Goal: Information Seeking & Learning: Learn about a topic

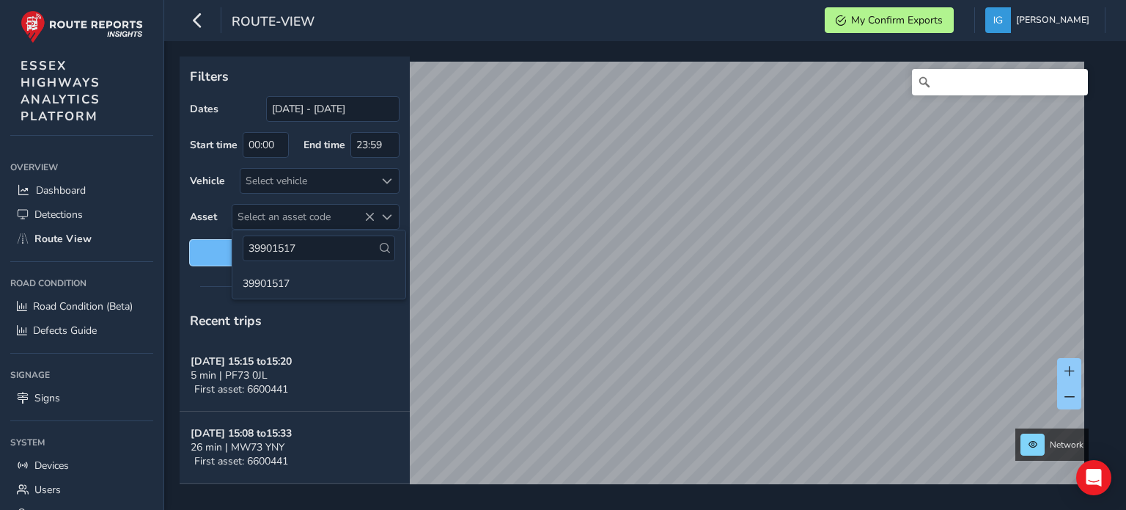
click at [207, 255] on span "Reset filters" at bounding box center [295, 253] width 188 height 14
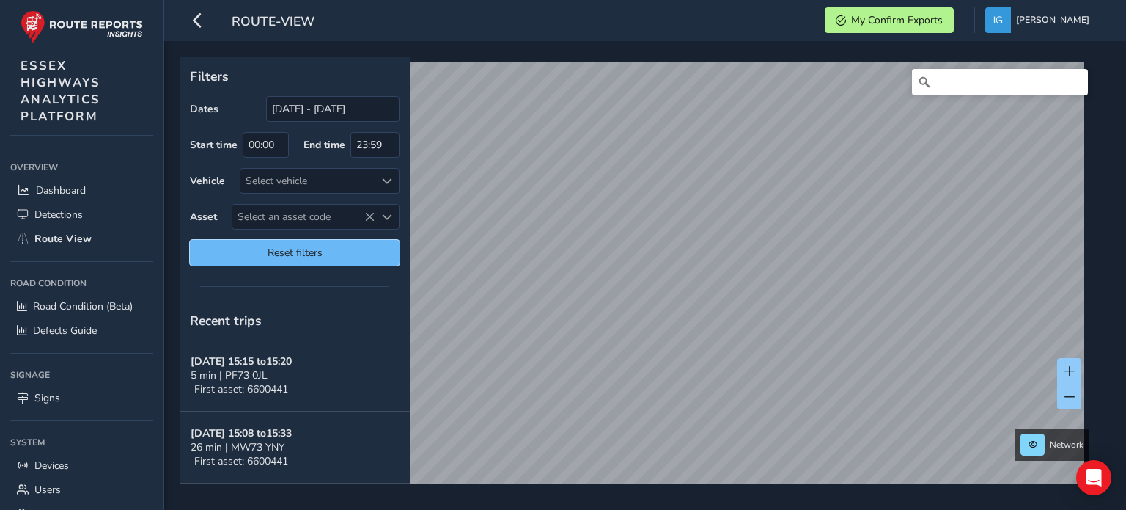
click at [207, 255] on span "Reset filters" at bounding box center [295, 253] width 188 height 14
click at [393, 213] on div "Select an asset code" at bounding box center [387, 217] width 24 height 24
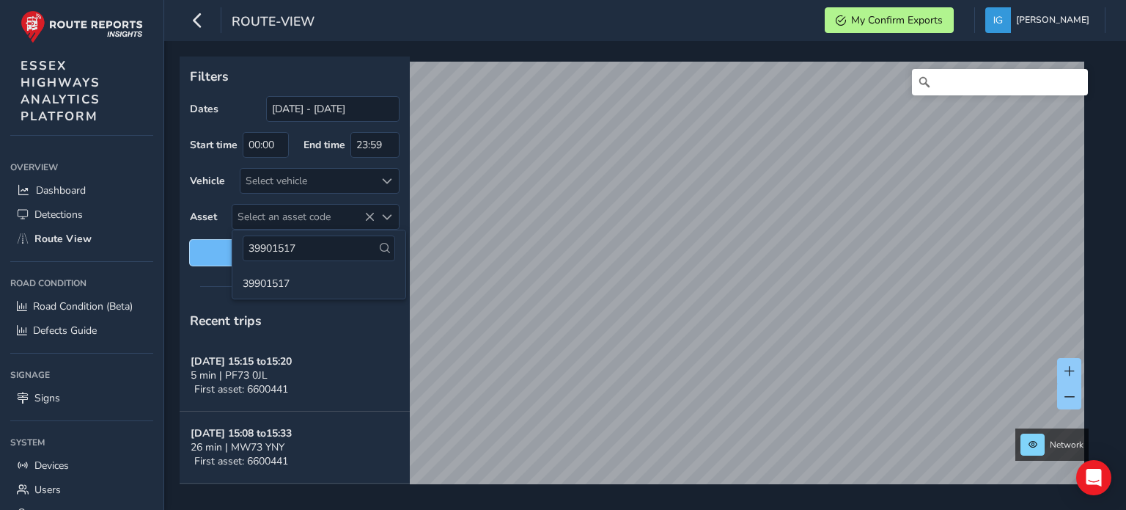
click at [216, 258] on span "Reset filters" at bounding box center [295, 253] width 188 height 14
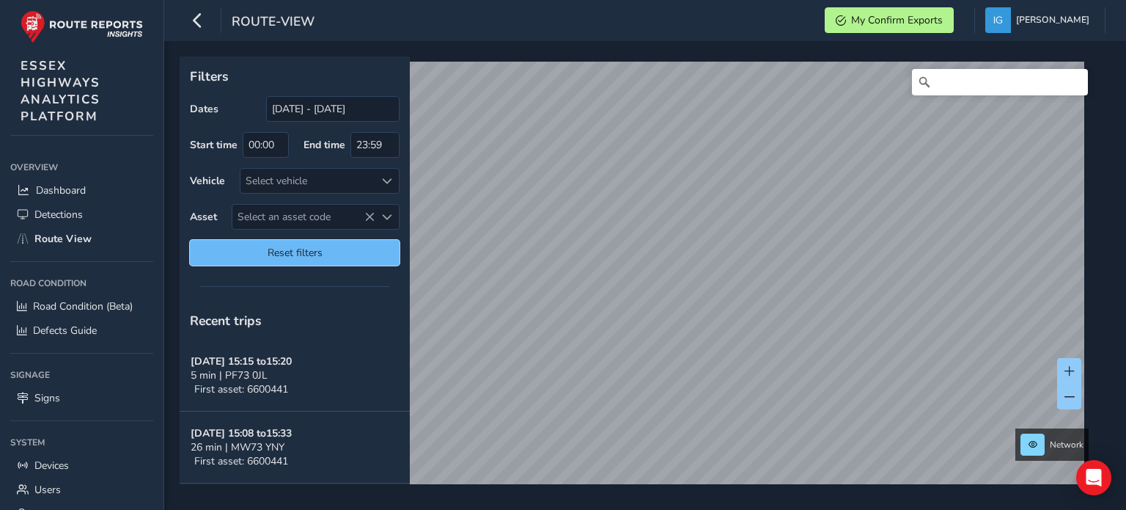
click at [220, 249] on span "Reset filters" at bounding box center [295, 253] width 188 height 14
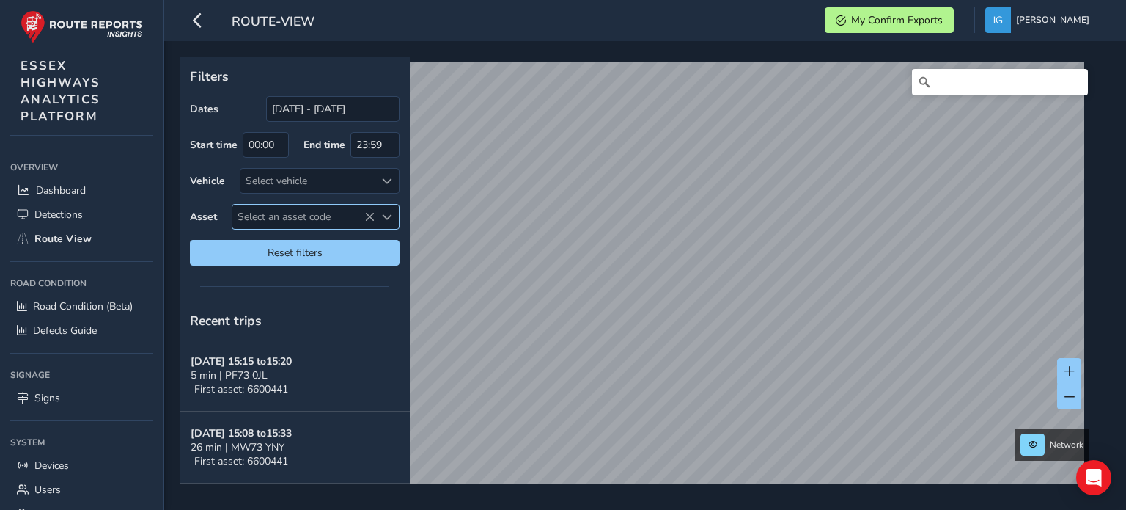
click at [386, 216] on span "Select an asset code" at bounding box center [387, 217] width 10 height 10
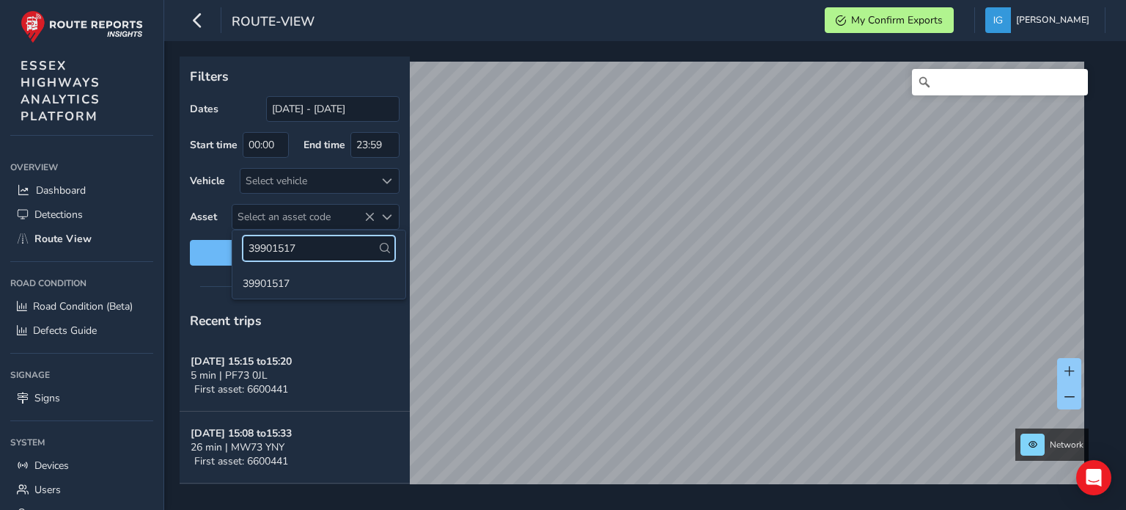
drag, startPoint x: 305, startPoint y: 246, endPoint x: 213, endPoint y: 246, distance: 91.6
click at [213, 246] on body "route-view My Confirm Exports [PERSON_NAME] Colour Scheme: Dark Dim Light Logou…" at bounding box center [563, 255] width 1126 height 510
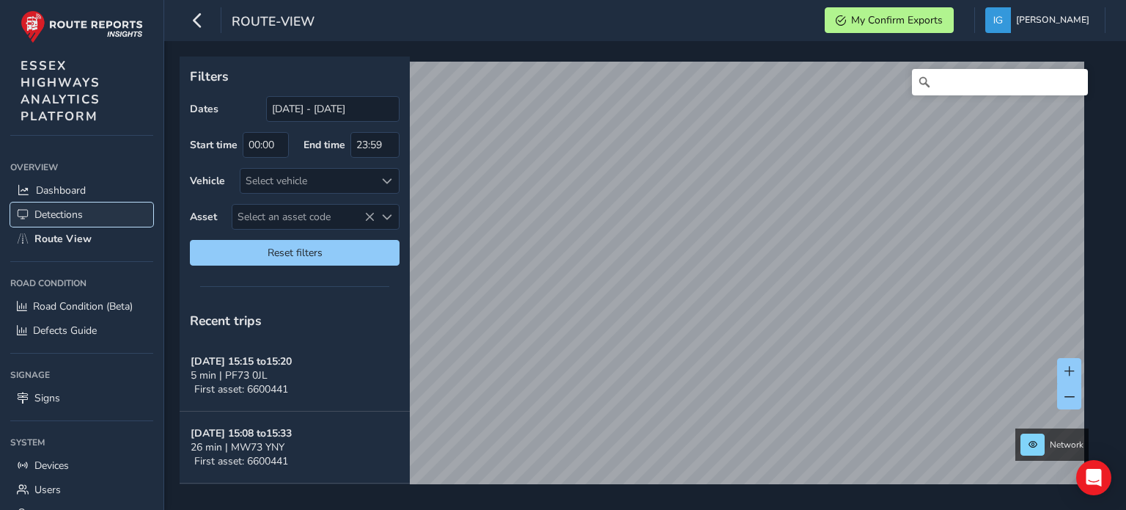
click at [69, 213] on span "Detections" at bounding box center [58, 214] width 48 height 14
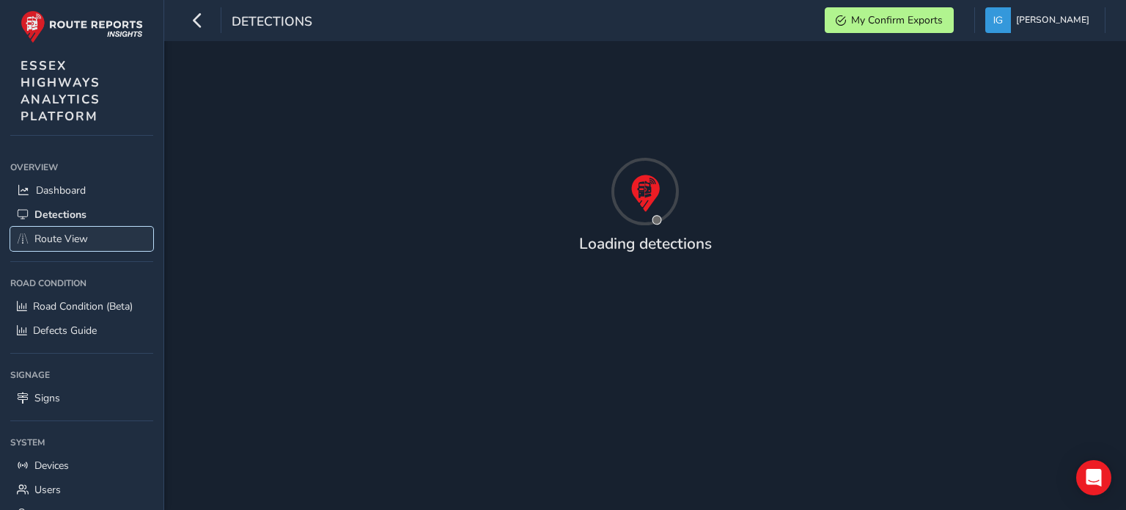
click at [65, 232] on span "Route View" at bounding box center [61, 239] width 54 height 14
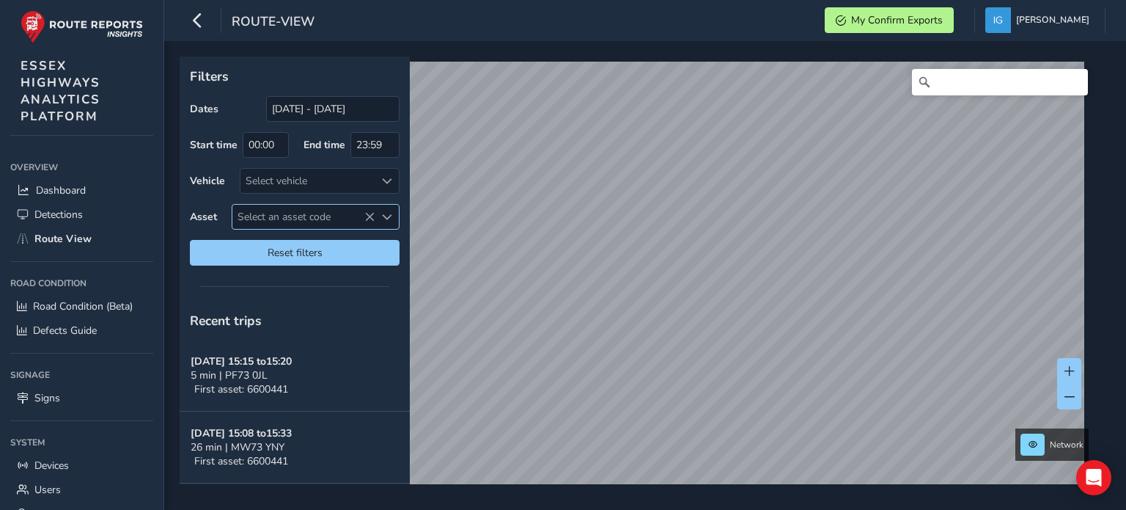
click at [389, 215] on span "Select an asset code" at bounding box center [387, 217] width 10 height 10
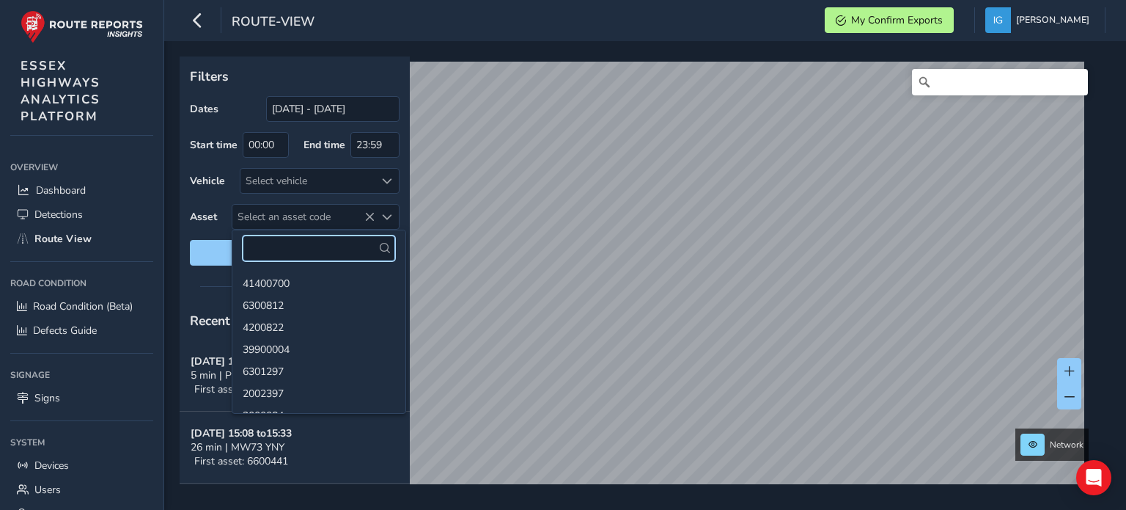
paste input "8903009"
type input "8903009"
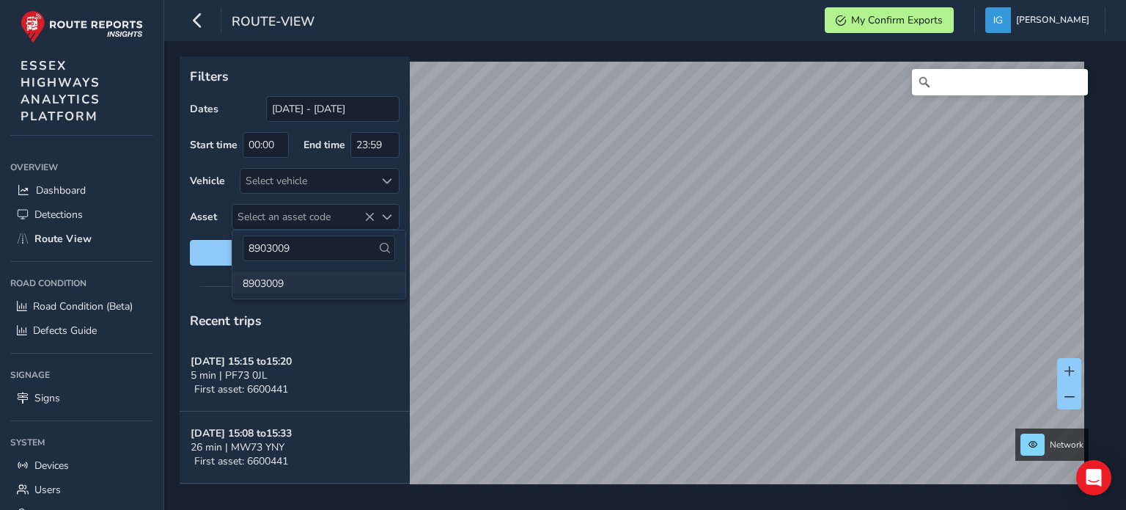
click at [255, 279] on li "8903009" at bounding box center [318, 282] width 173 height 22
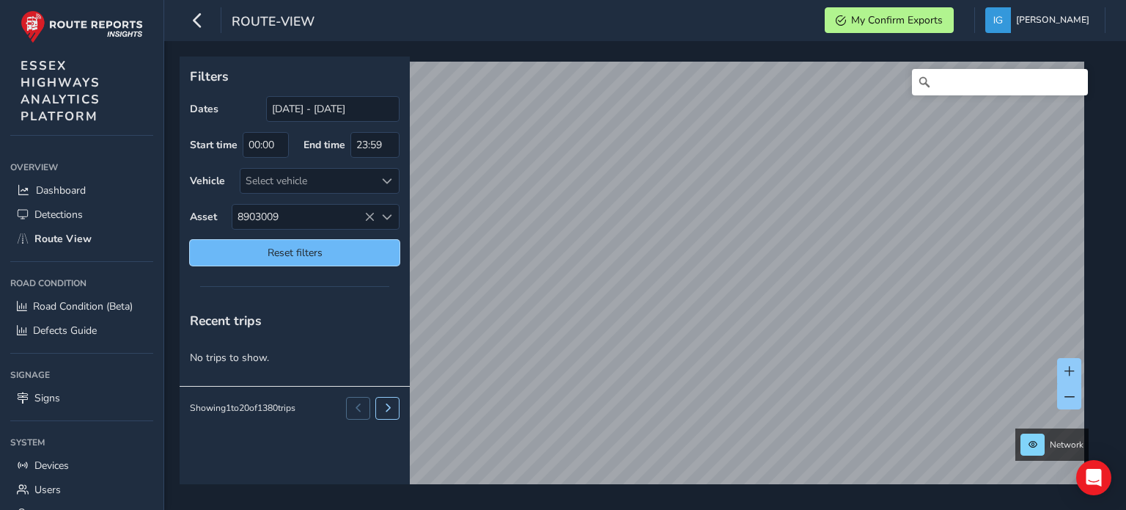
click at [342, 249] on span "Reset filters" at bounding box center [295, 253] width 188 height 14
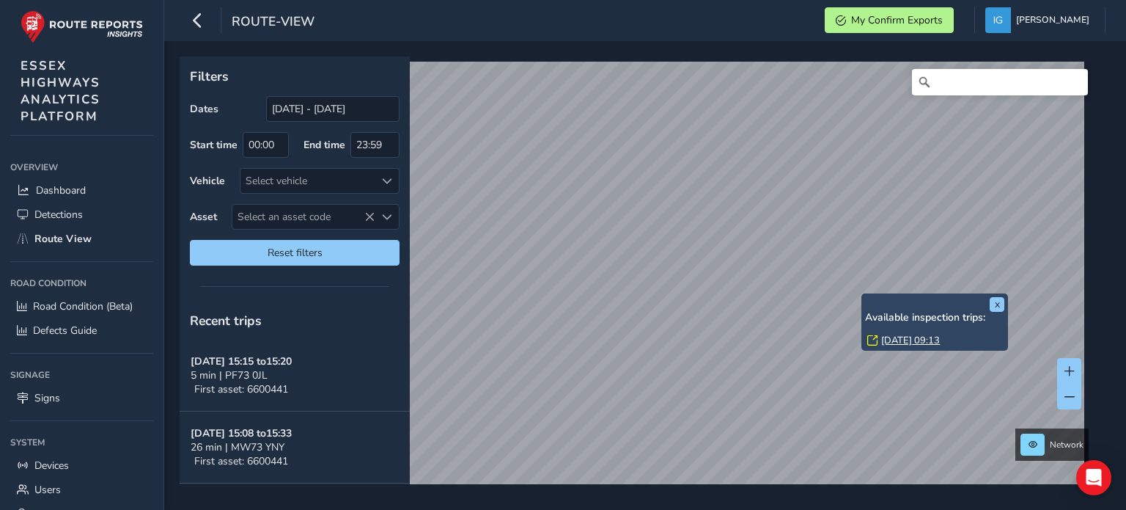
click at [897, 340] on link "[DATE] 09:13" at bounding box center [910, 340] width 59 height 13
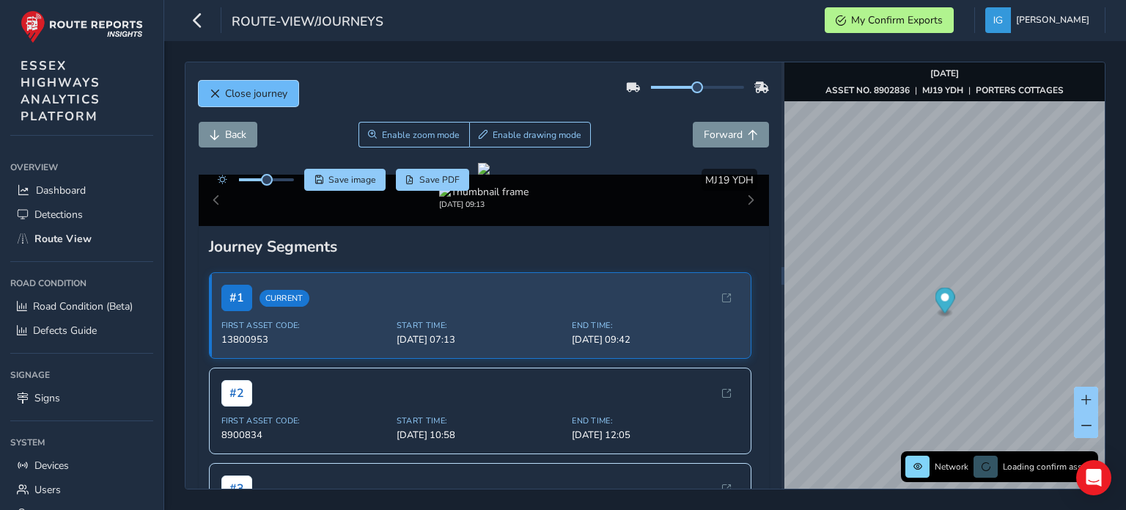
click at [255, 99] on span "Close journey" at bounding box center [256, 94] width 62 height 14
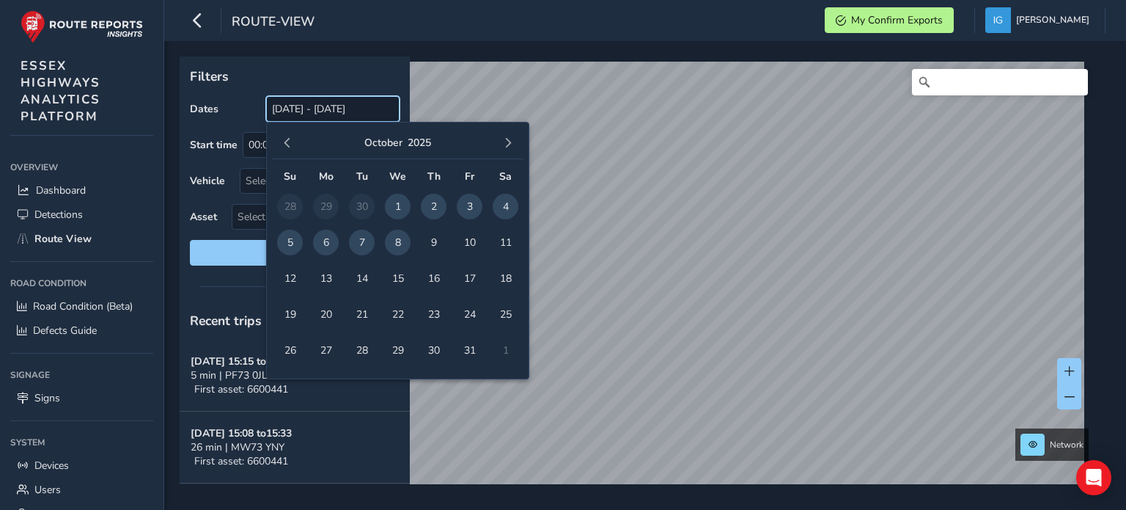
click at [300, 110] on input "[DATE] - [DATE]" at bounding box center [332, 109] width 133 height 26
click at [284, 141] on span "button" at bounding box center [287, 143] width 10 height 10
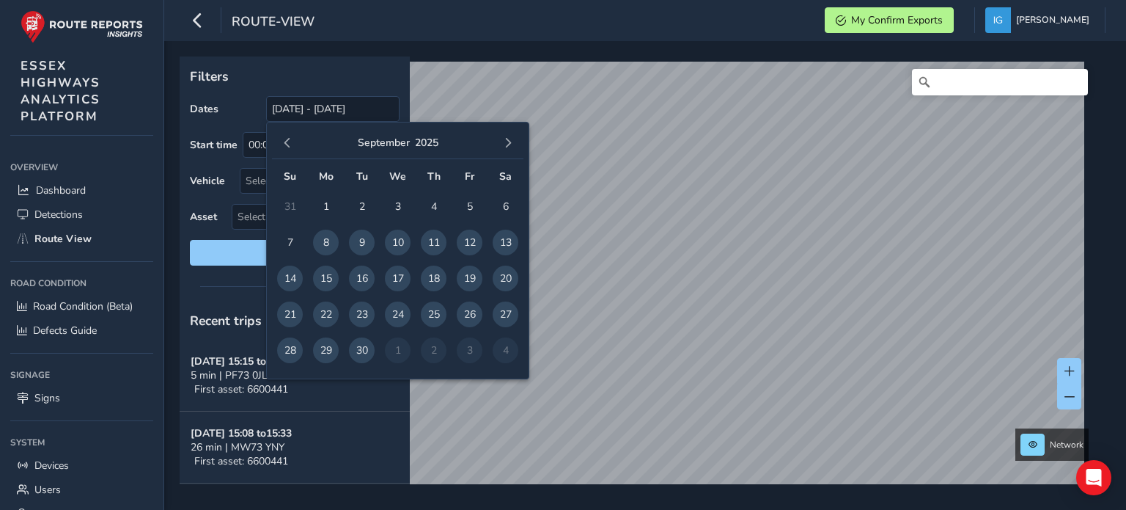
click at [284, 141] on span "button" at bounding box center [287, 143] width 10 height 10
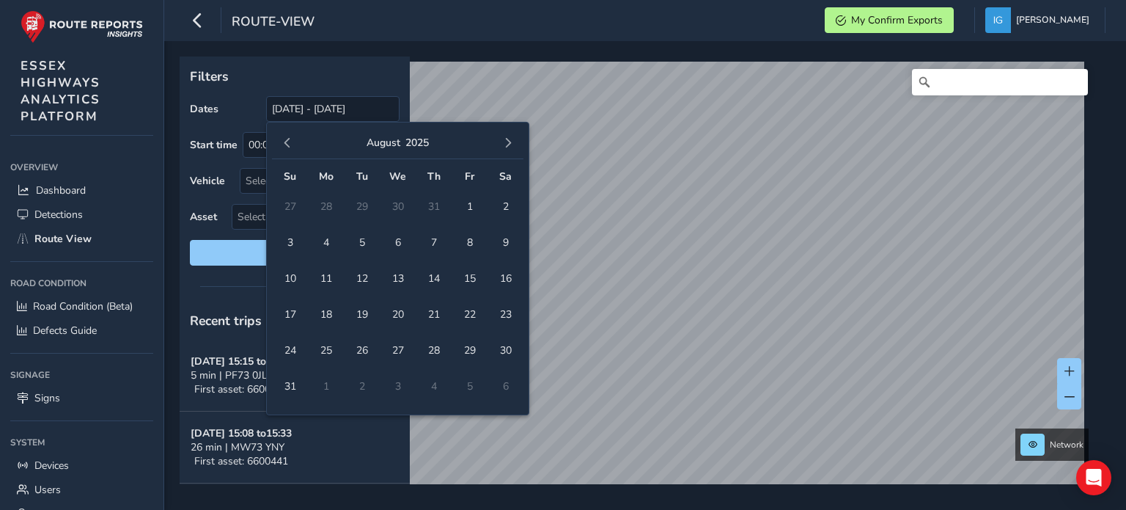
click at [284, 141] on span "button" at bounding box center [287, 143] width 10 height 10
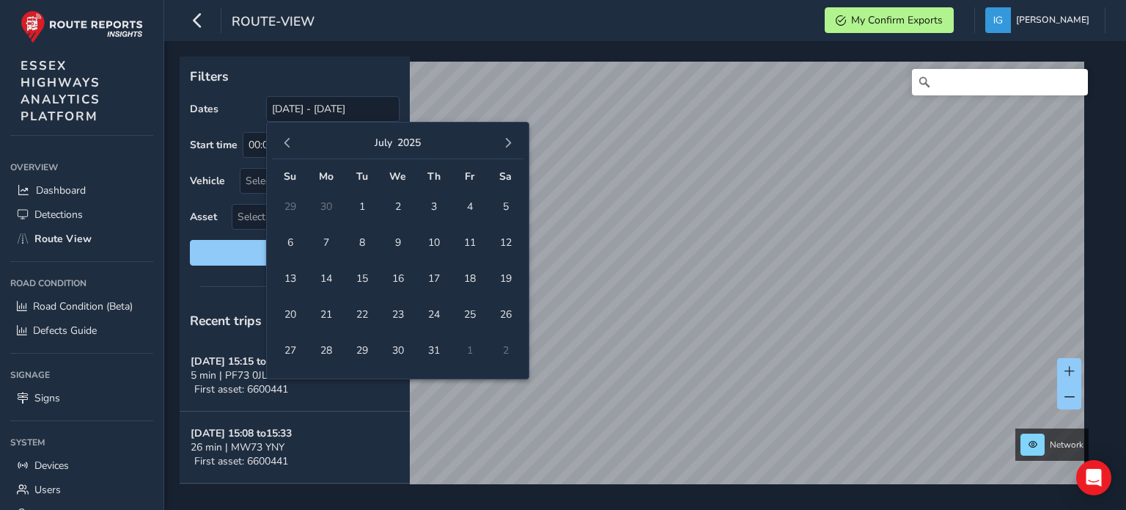
click at [284, 141] on span "button" at bounding box center [287, 143] width 10 height 10
click at [282, 136] on button "button" at bounding box center [287, 143] width 21 height 21
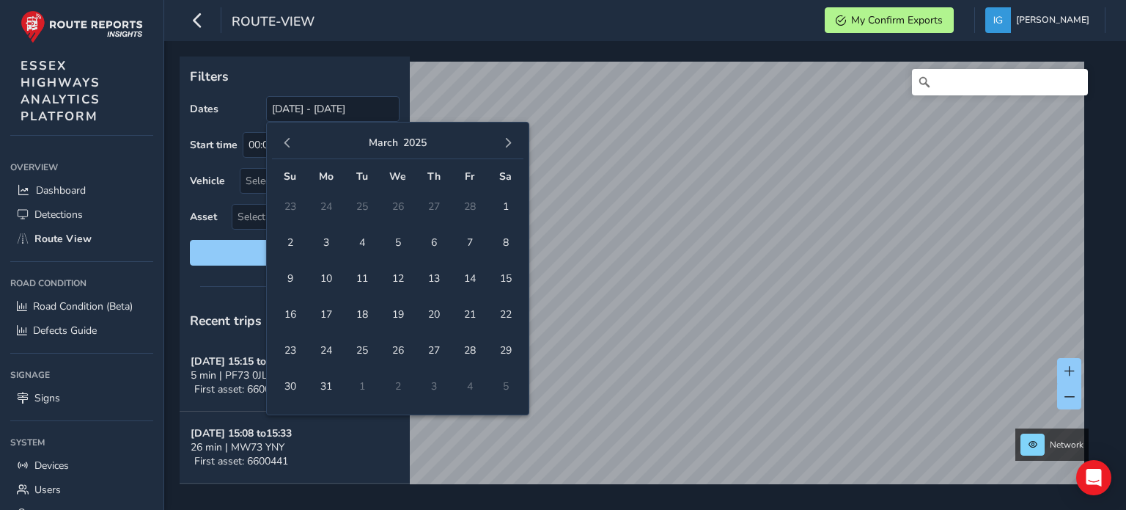
click at [282, 136] on button "button" at bounding box center [287, 143] width 21 height 21
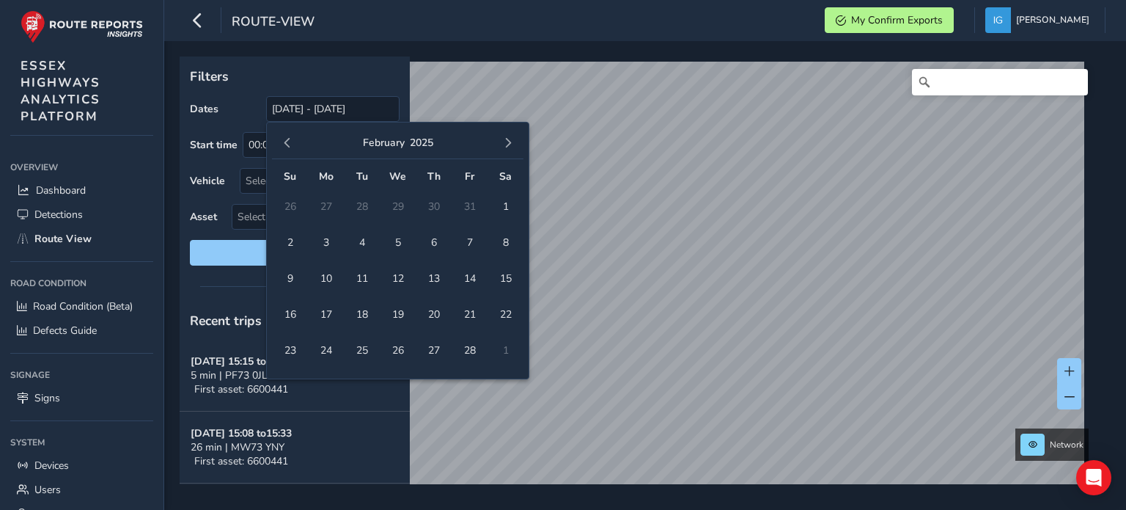
click at [282, 136] on button "button" at bounding box center [287, 143] width 21 height 21
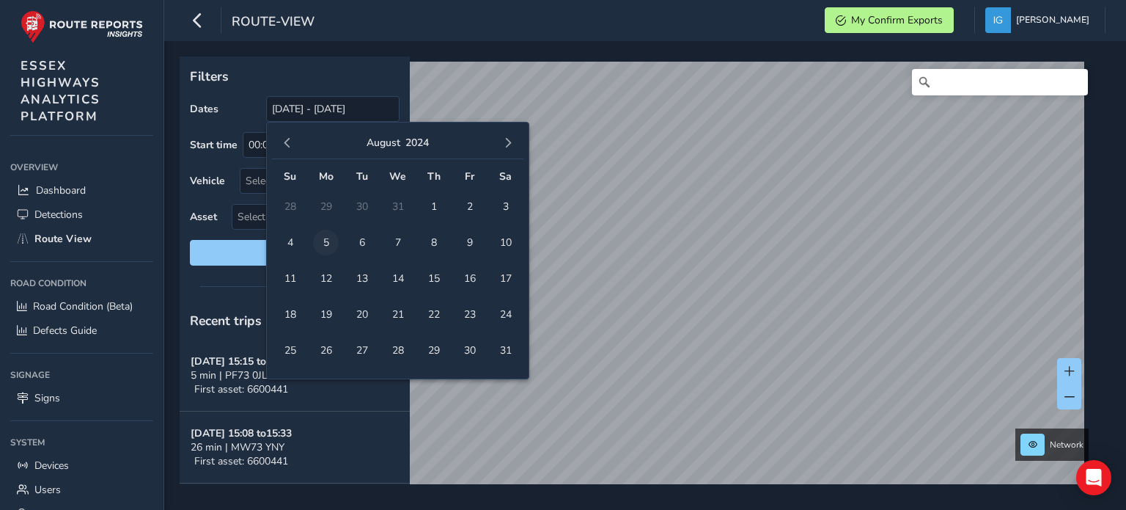
click at [325, 240] on span "5" at bounding box center [326, 242] width 26 height 26
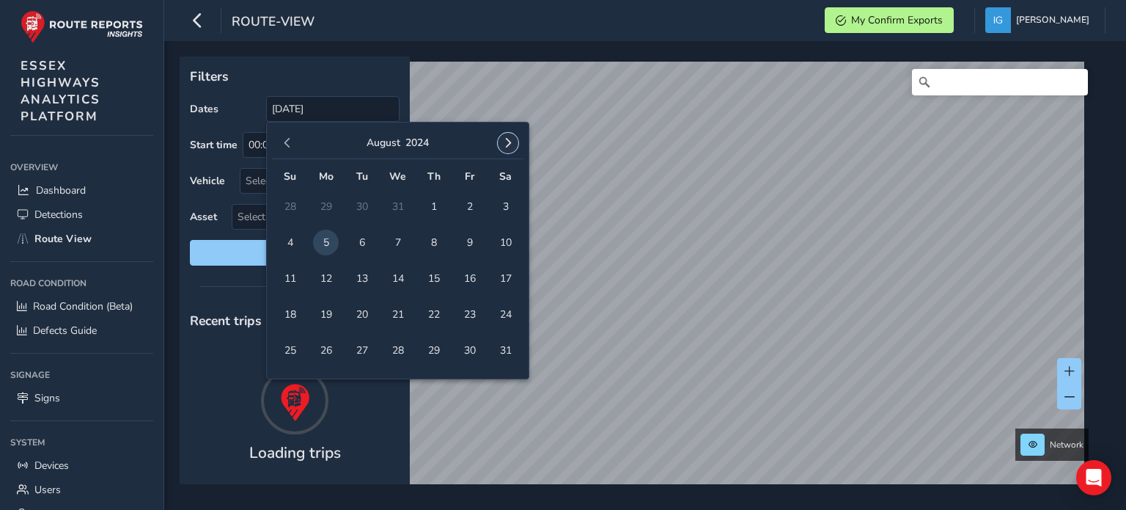
click at [512, 141] on span "button" at bounding box center [508, 143] width 10 height 10
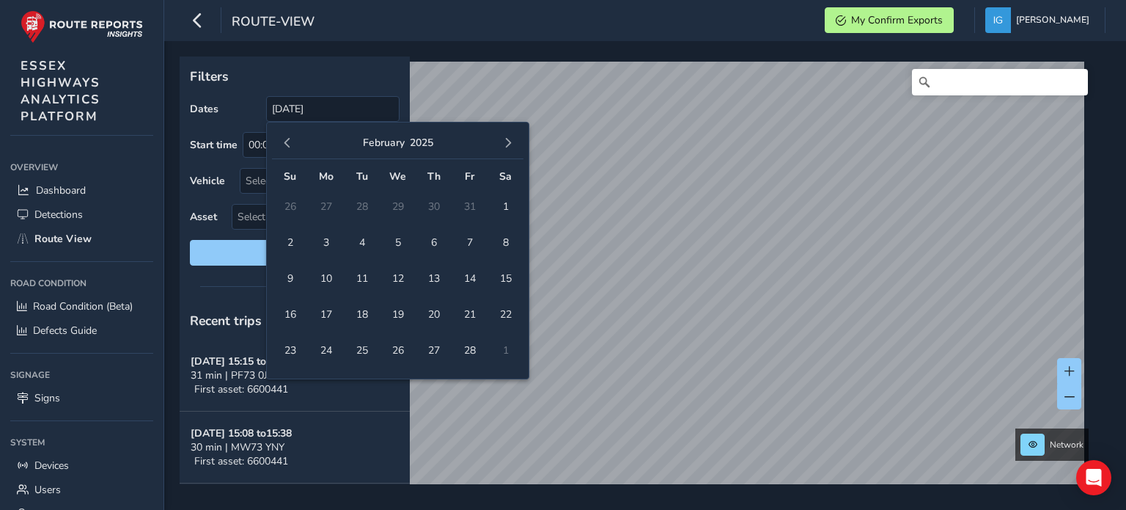
click at [512, 141] on span "button" at bounding box center [508, 143] width 10 height 10
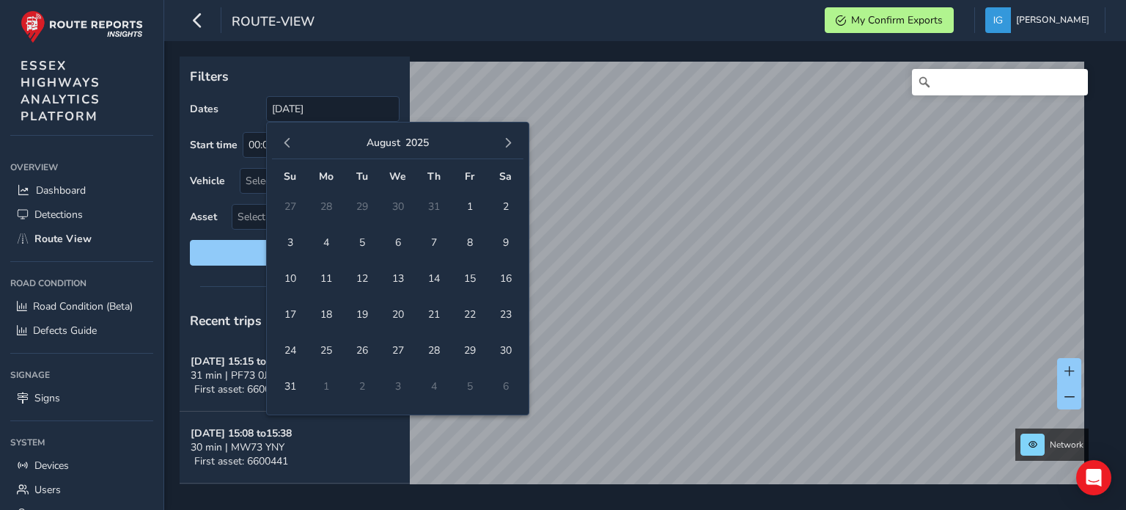
click at [512, 141] on span "button" at bounding box center [508, 143] width 10 height 10
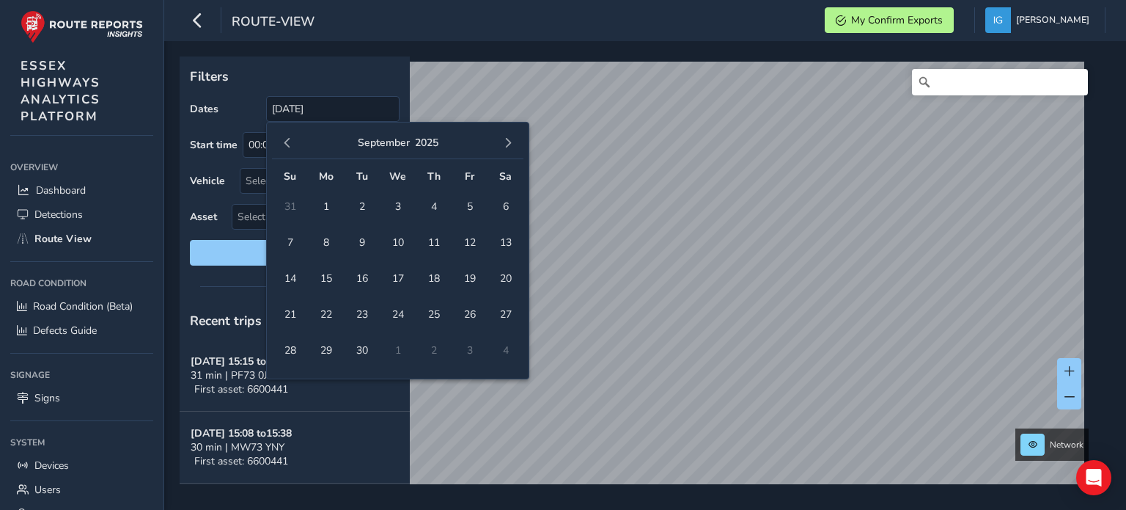
click at [512, 141] on span "button" at bounding box center [508, 143] width 10 height 10
click at [398, 238] on span "8" at bounding box center [398, 242] width 26 height 26
type input "[DATE] - [DATE]"
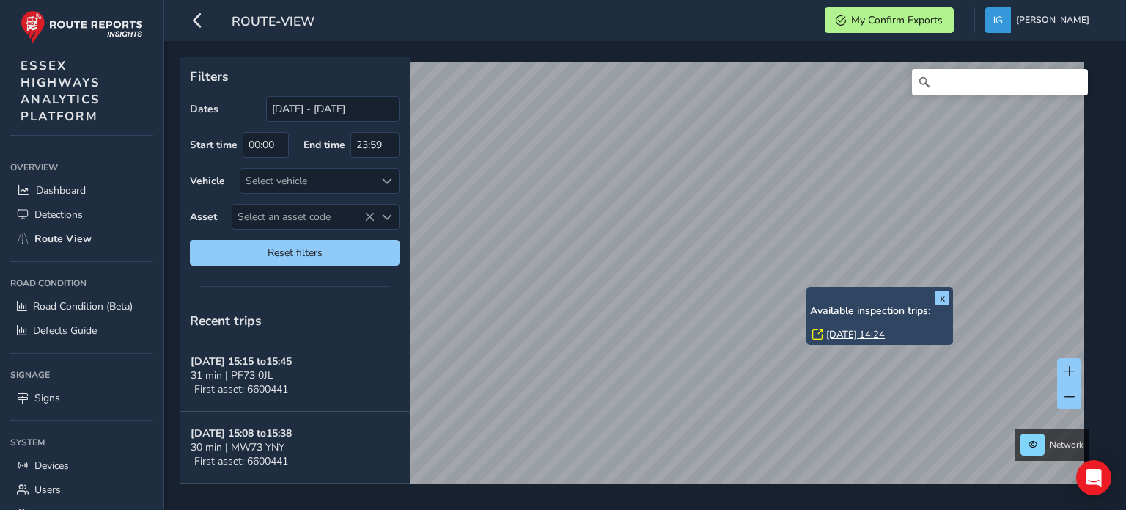
click at [831, 334] on link "[DATE] 14:24" at bounding box center [855, 334] width 59 height 13
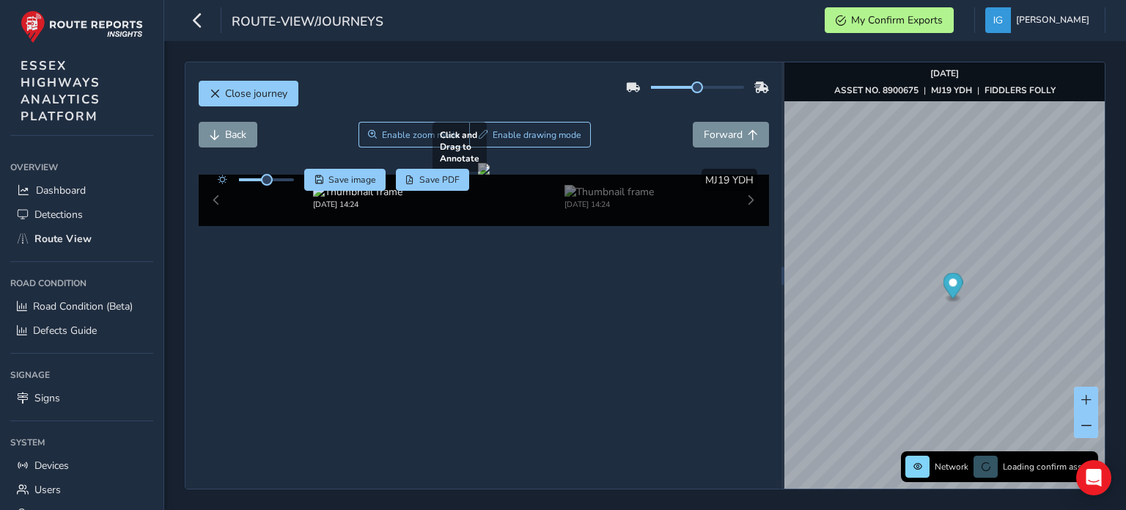
scroll to position [79, 0]
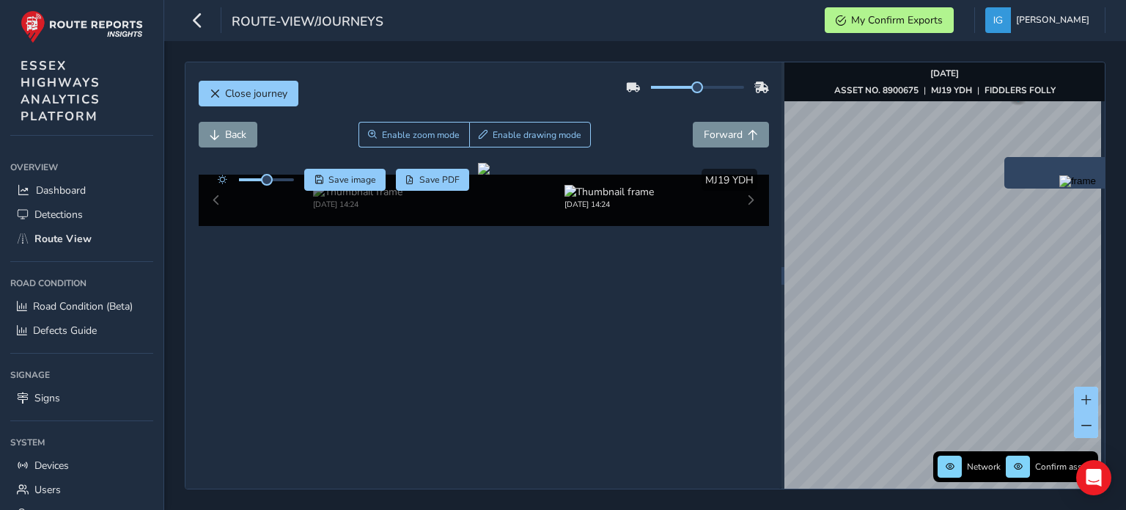
scroll to position [75, 0]
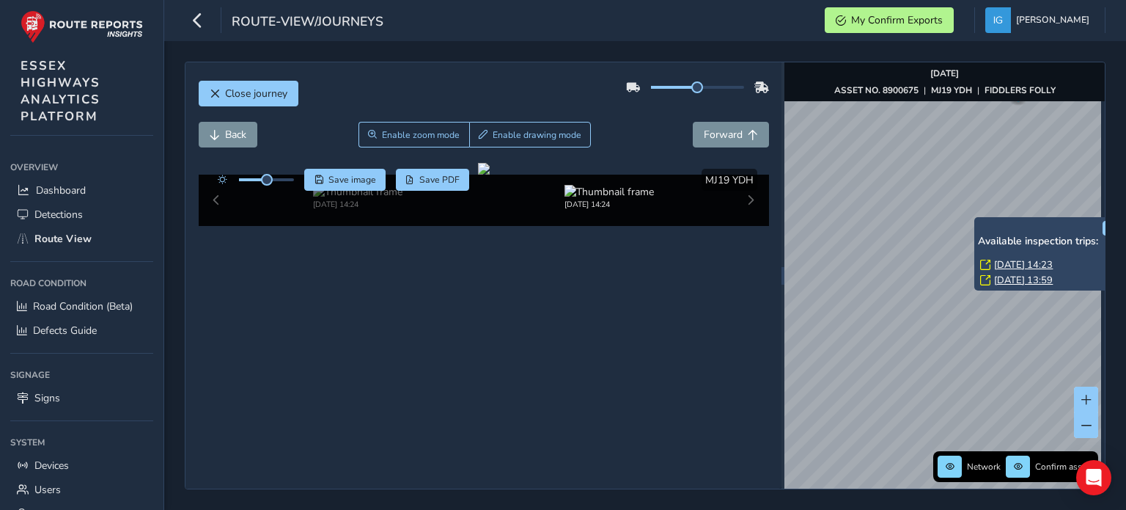
click at [1017, 265] on link "[DATE] 14:23" at bounding box center [1023, 264] width 59 height 13
click at [1026, 278] on link "[DATE] 13:59" at bounding box center [1023, 279] width 59 height 13
click at [1017, 260] on link "[DATE] 14:23" at bounding box center [1023, 264] width 59 height 13
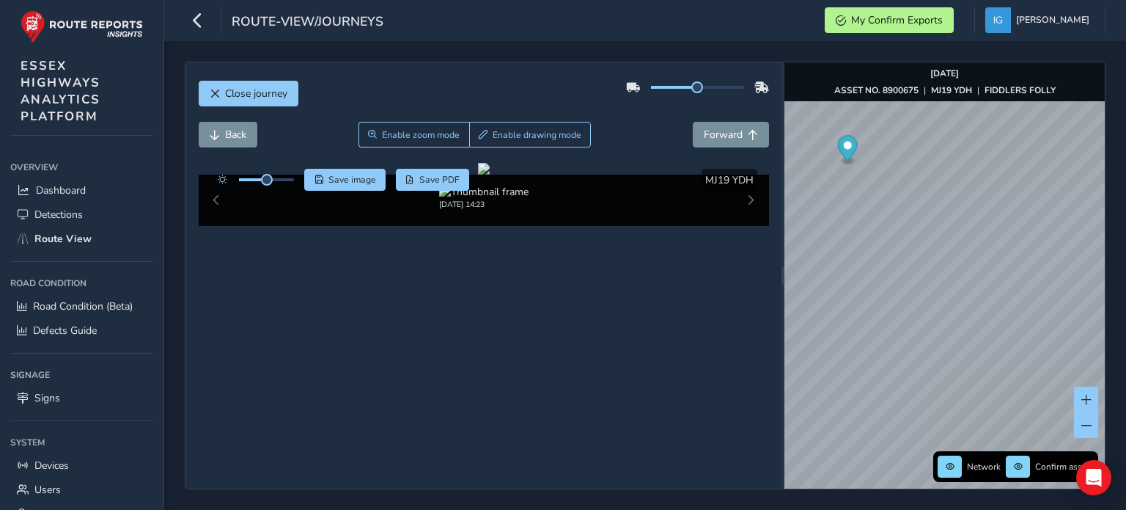
click at [774, 292] on div "Close journey Back Enable zoom mode Enable drawing mode Forward Click and Drag …" at bounding box center [645, 275] width 921 height 427
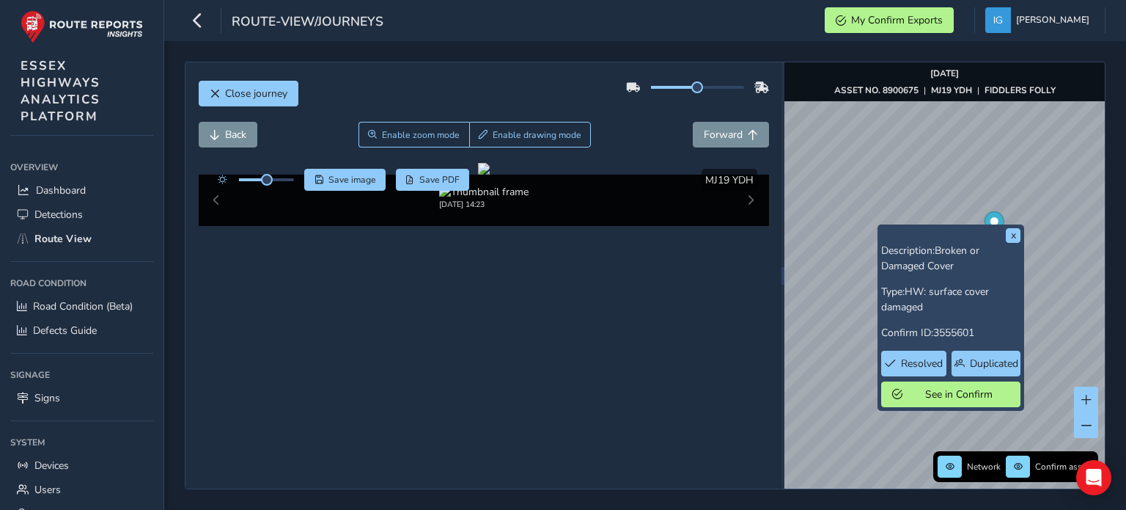
click at [974, 255] on div "x Description: Broken or Damaged Cover Type: HW: surface cover damaged Confirm …" at bounding box center [944, 275] width 320 height 426
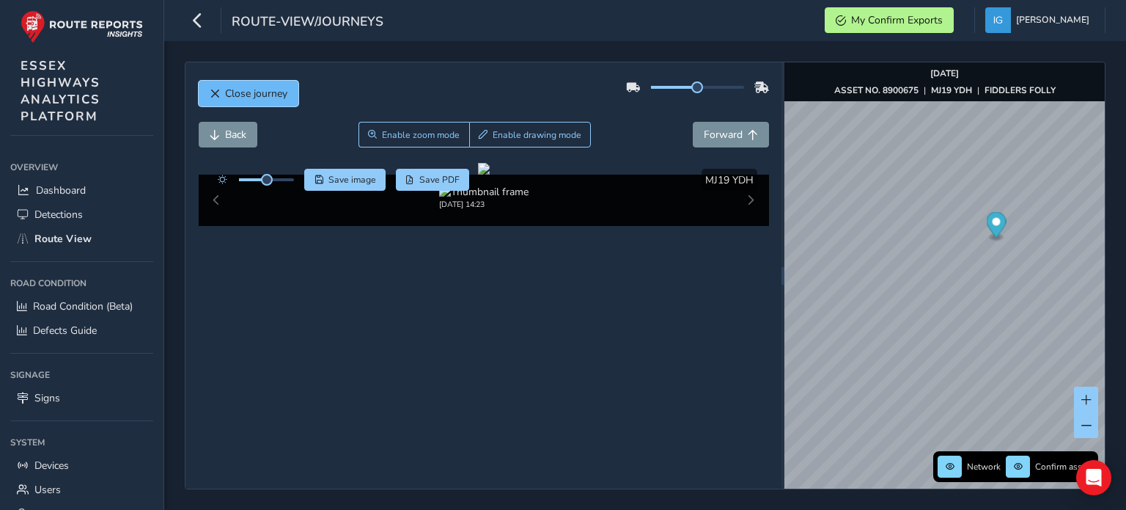
click at [278, 96] on span "Close journey" at bounding box center [256, 94] width 62 height 14
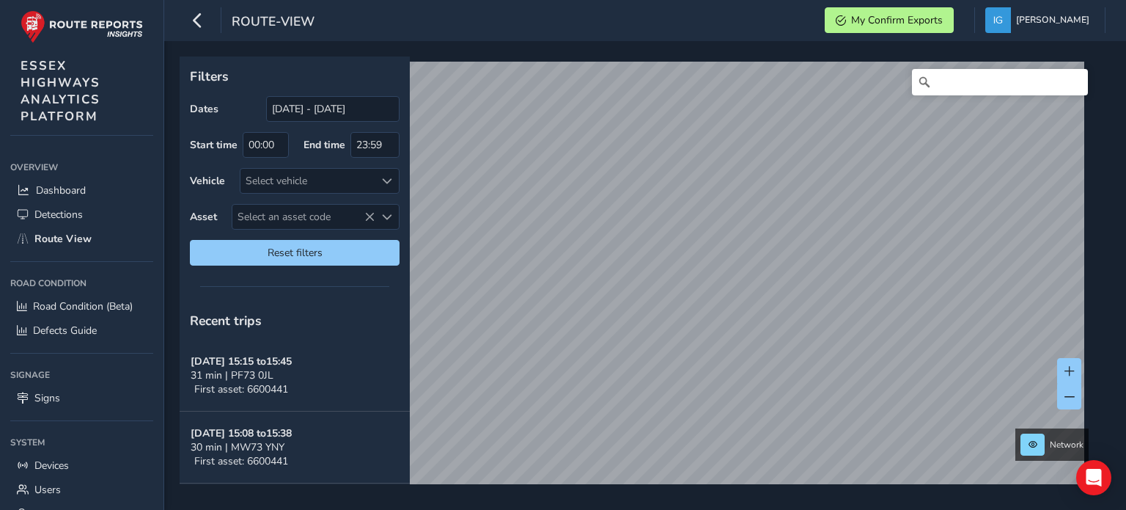
click at [707, 52] on div "Filters Dates [DATE] - [DATE] Start time 00:00 End time 23:59 Vehicle Select ve…" at bounding box center [645, 275] width 962 height 468
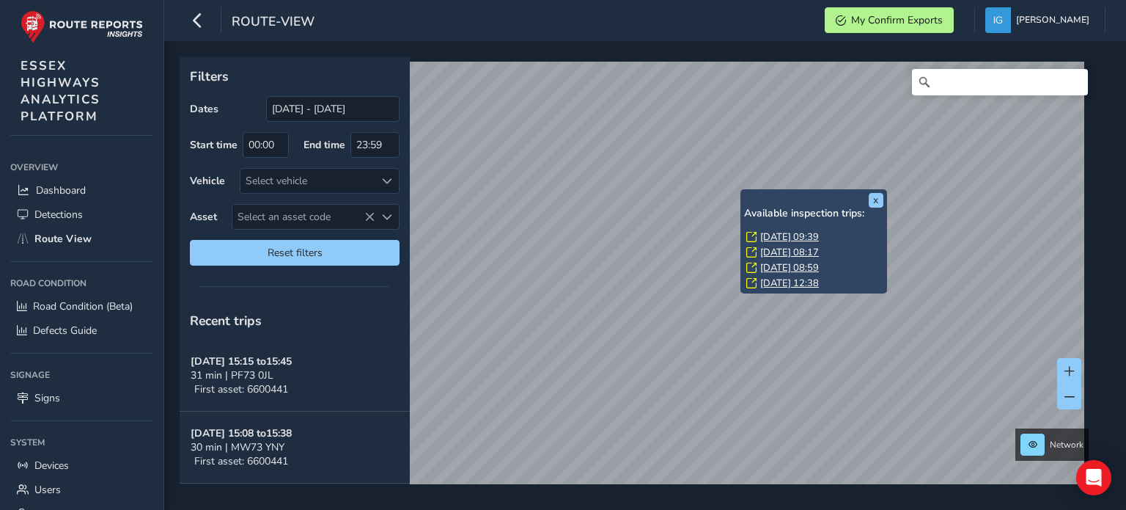
click at [773, 231] on link "[DATE] 09:39" at bounding box center [789, 236] width 59 height 13
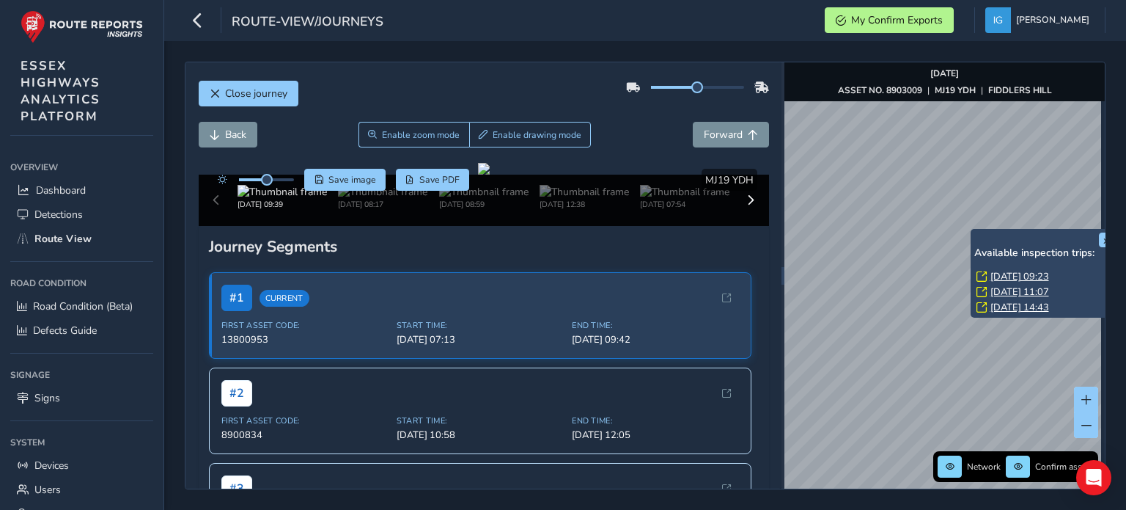
click at [991, 271] on link "[DATE] 09:23" at bounding box center [1019, 276] width 59 height 13
click at [1001, 273] on link "[DATE] 09:23" at bounding box center [1019, 276] width 59 height 13
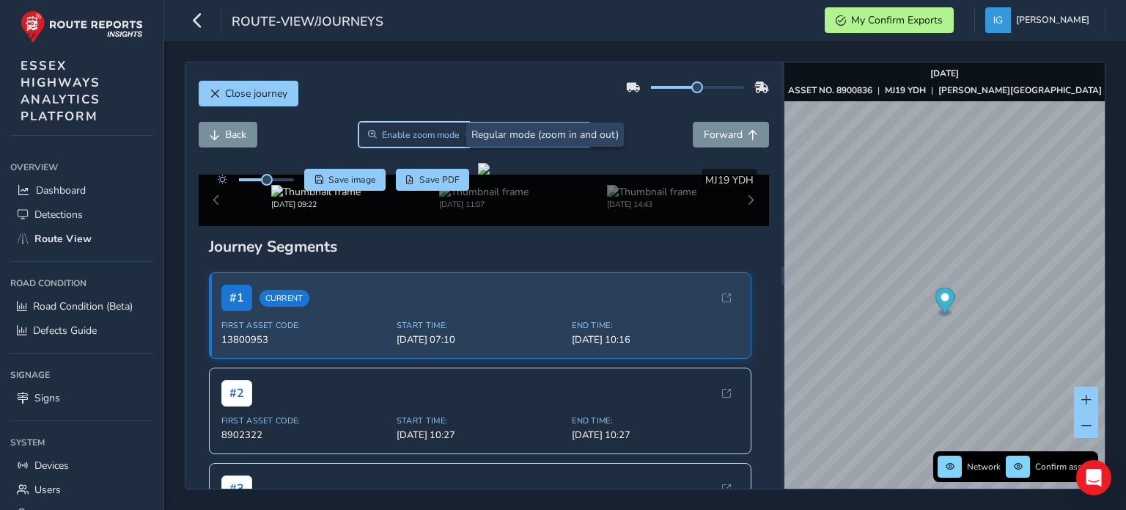
click at [414, 134] on span "Enable zoom mode" at bounding box center [421, 135] width 78 height 12
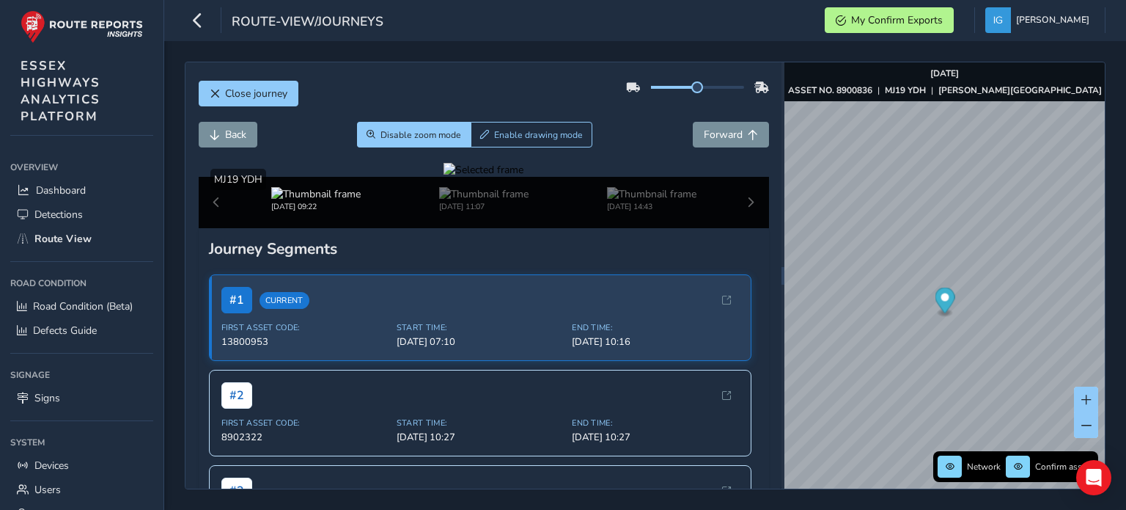
click at [444, 177] on div at bounding box center [484, 170] width 80 height 14
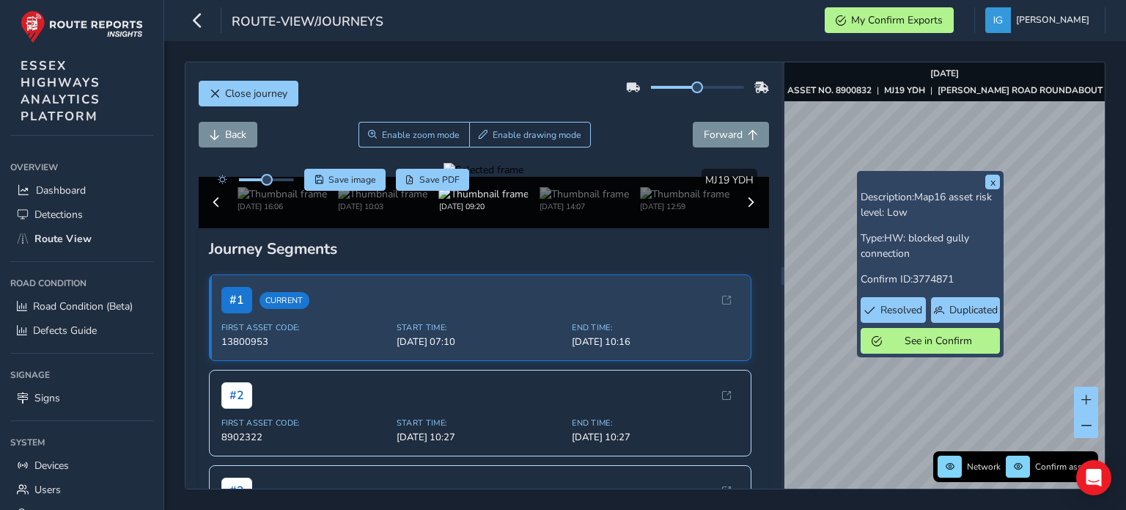
click at [911, 288] on div "x Description: Map16 asset risk level: Low Type: HW: blocked gully connection C…" at bounding box center [944, 275] width 320 height 426
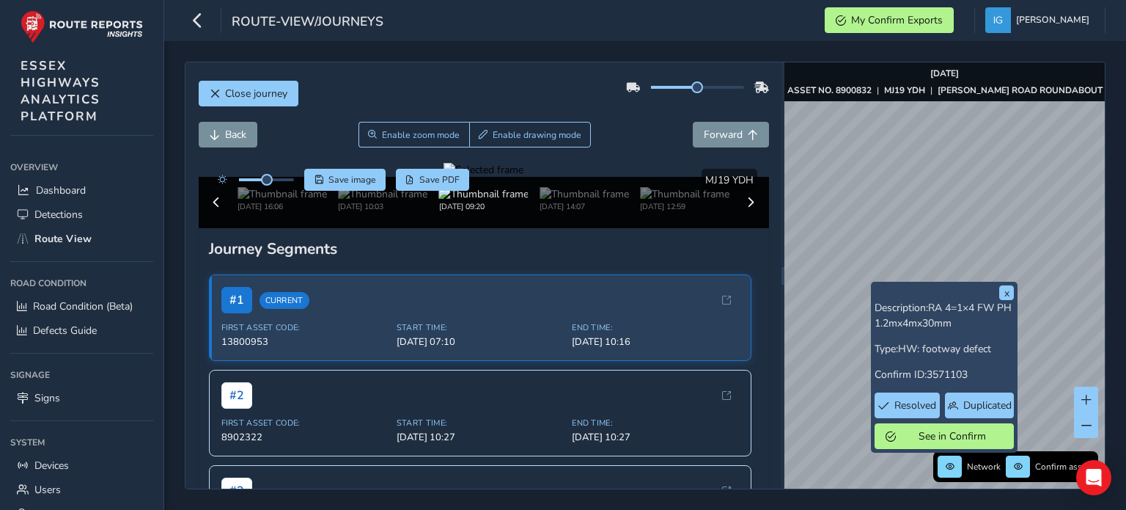
click at [921, 341] on div "x Description: RA 4=1×4 FW PH 1.2mx4mx30mm Type: HW: footway defect Confirm ID:…" at bounding box center [944, 275] width 320 height 426
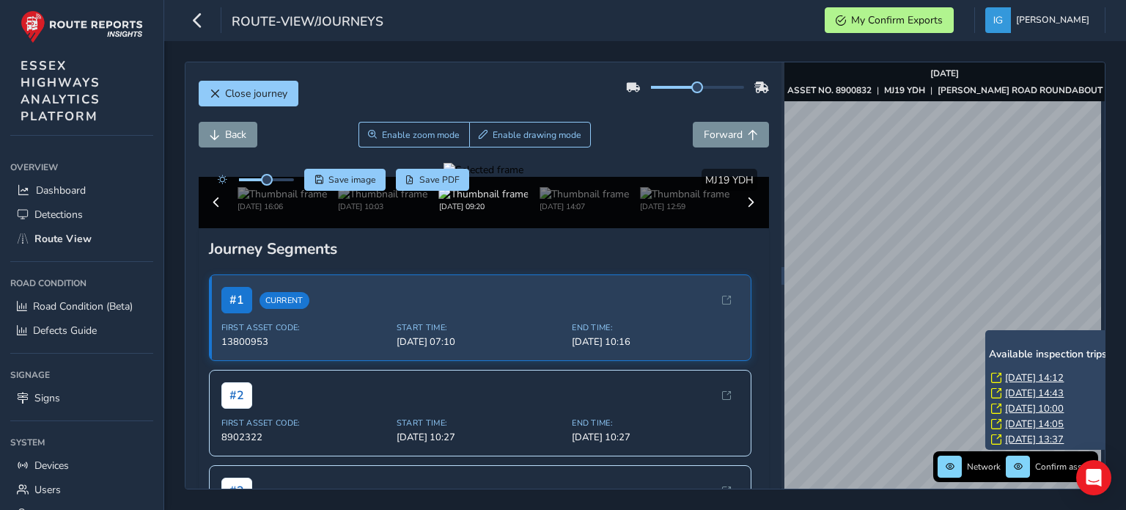
click at [1013, 376] on link "[DATE] 14:12" at bounding box center [1034, 377] width 59 height 13
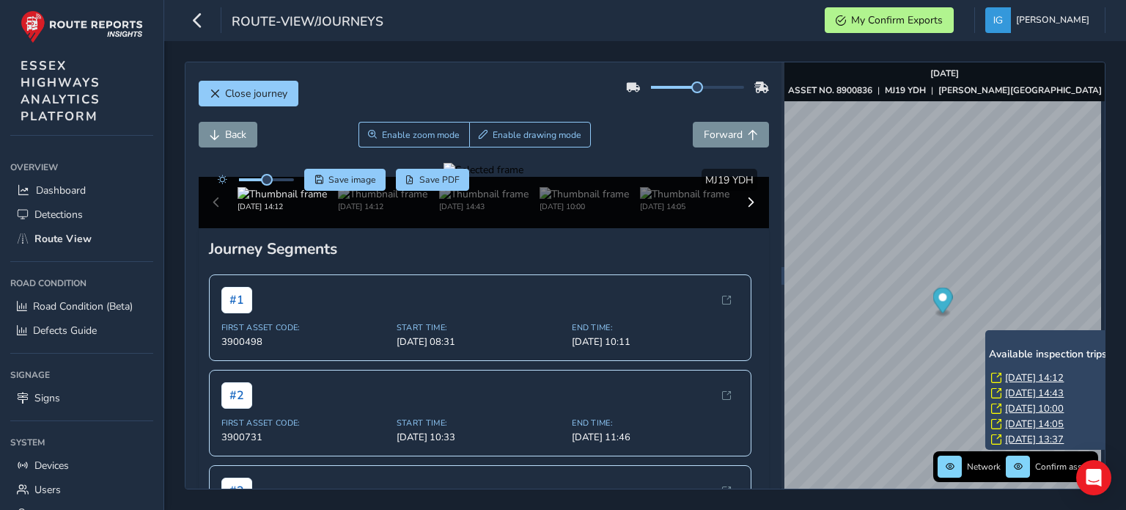
scroll to position [0, 29]
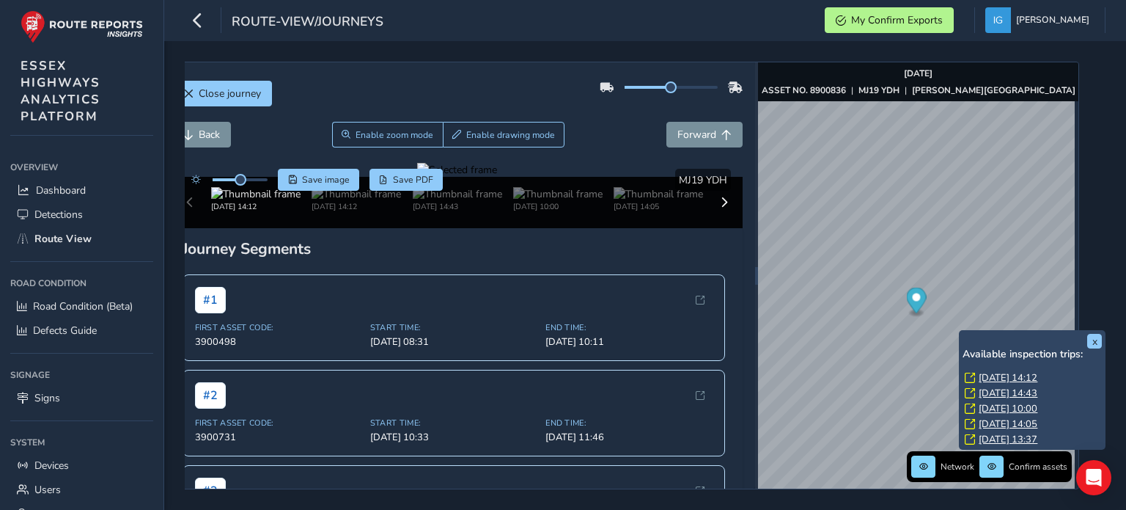
scroll to position [0, 38]
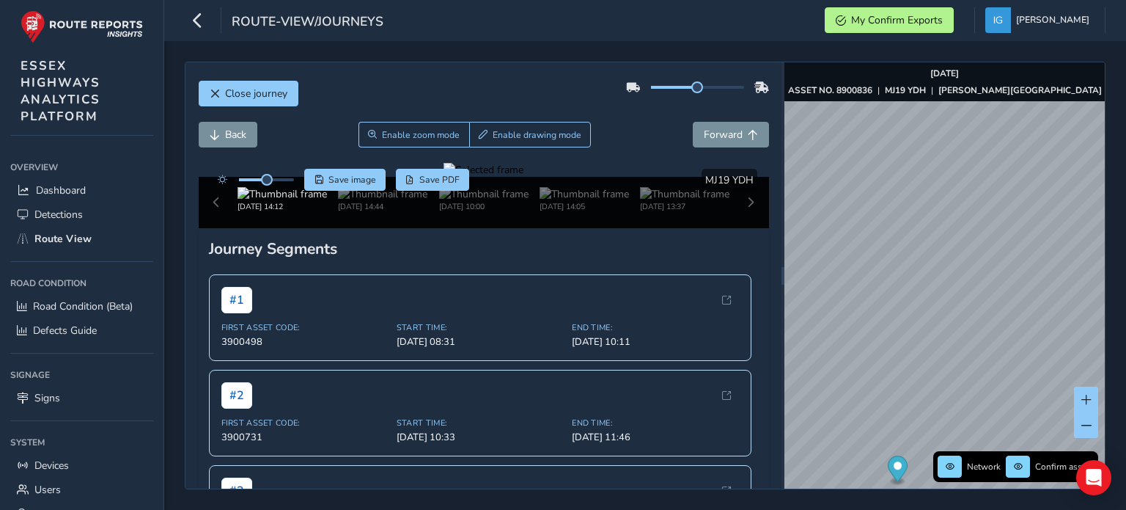
click at [1125, 216] on div "Close journey Back Enable zoom mode Enable drawing mode Forward Click and Drag …" at bounding box center [645, 275] width 962 height 468
click at [273, 93] on span "Close journey" at bounding box center [256, 94] width 62 height 14
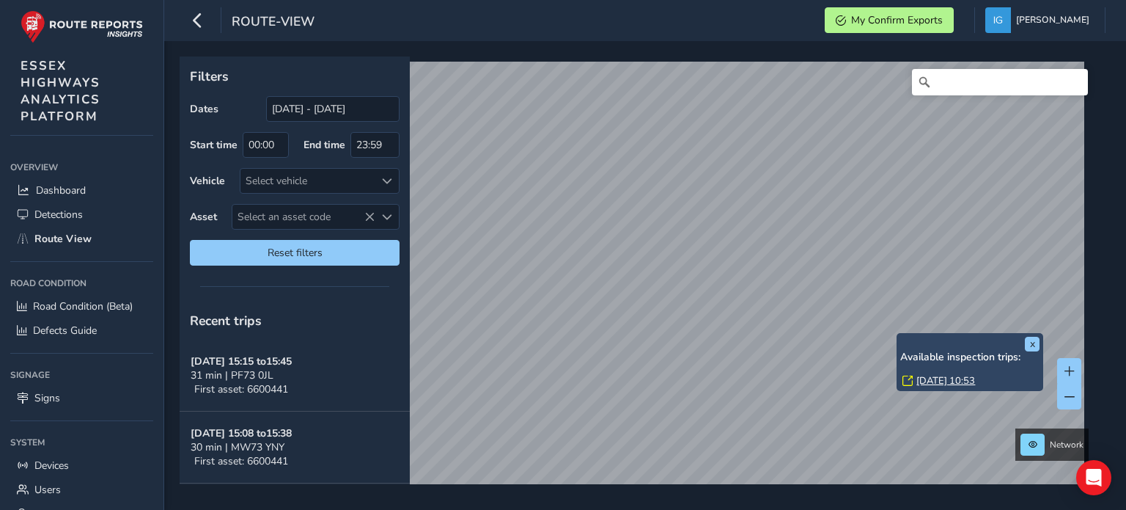
click at [932, 379] on link "[DATE] 10:53" at bounding box center [945, 380] width 59 height 13
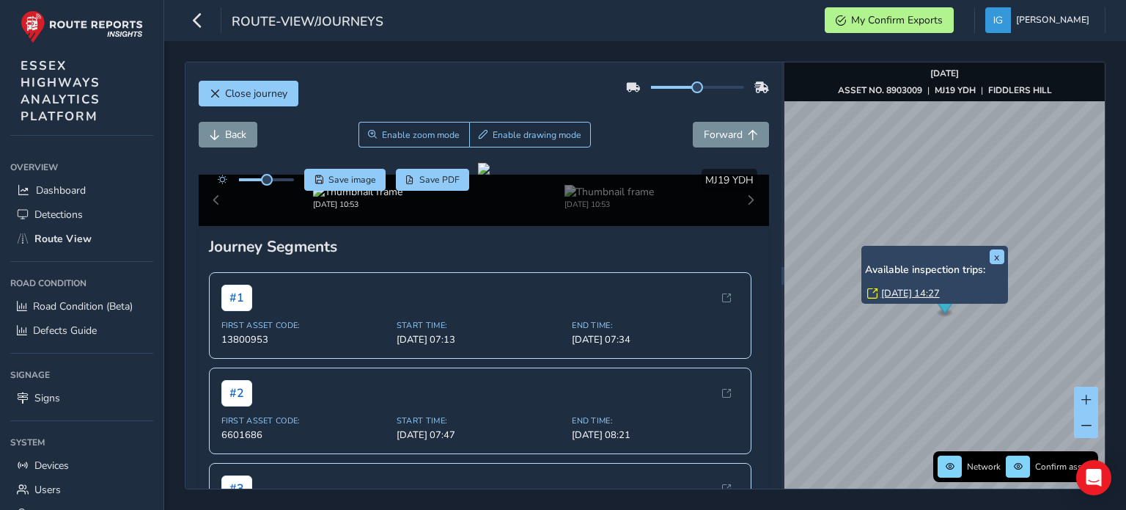
click at [890, 295] on link "[DATE] 14:27" at bounding box center [910, 293] width 59 height 13
